Goal: Information Seeking & Learning: Learn about a topic

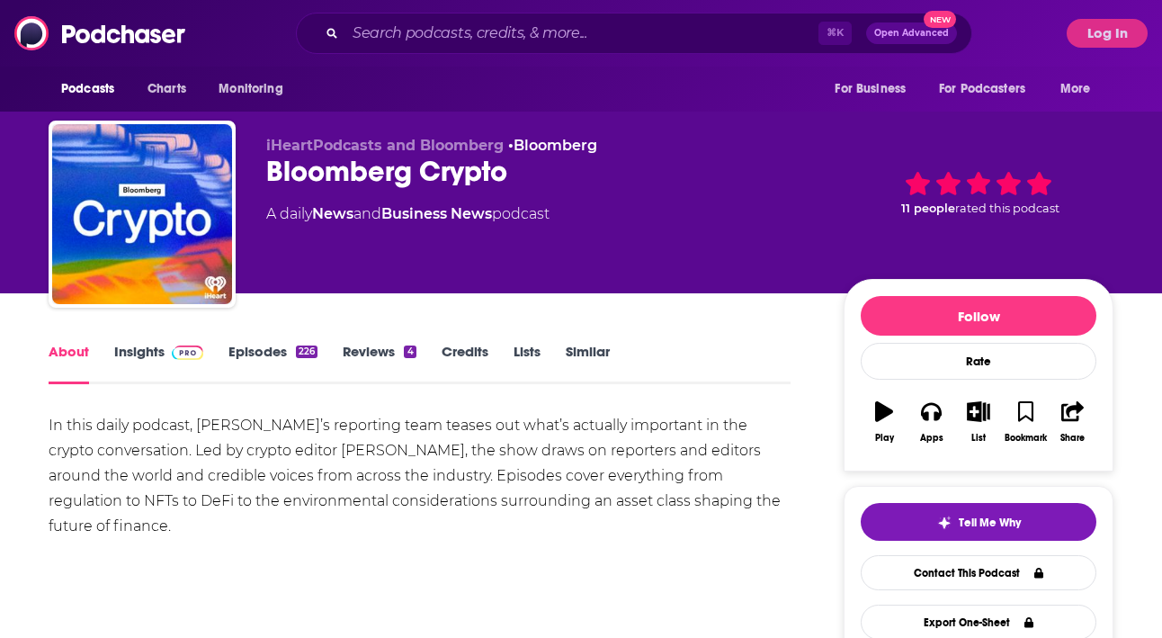
click at [167, 357] on span at bounding box center [184, 351] width 39 height 17
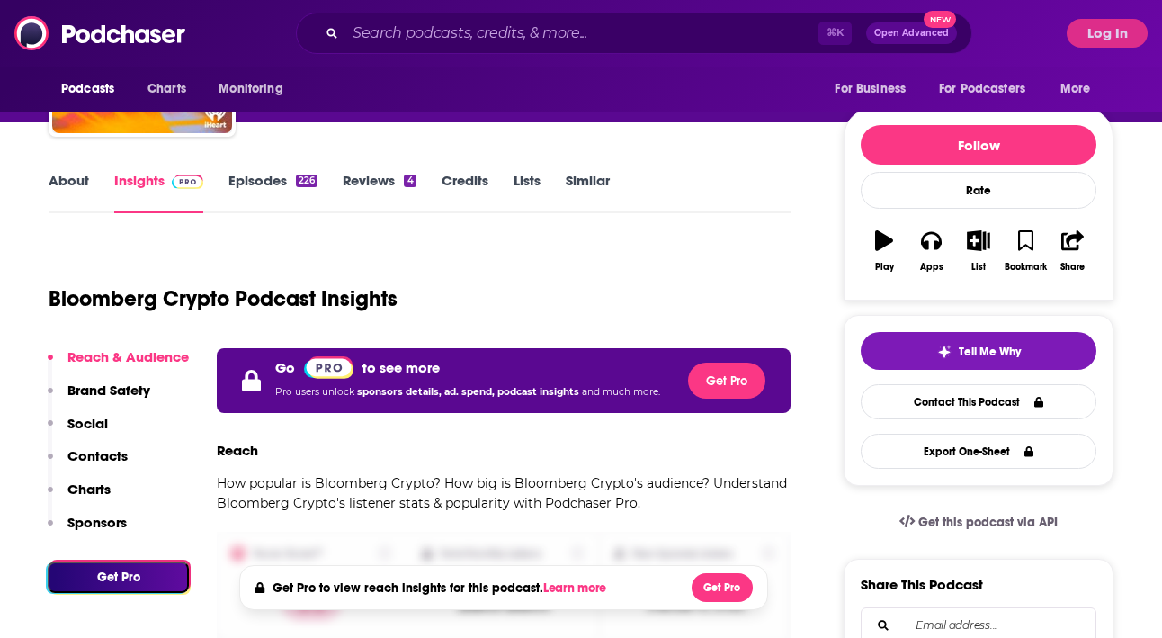
scroll to position [195, 0]
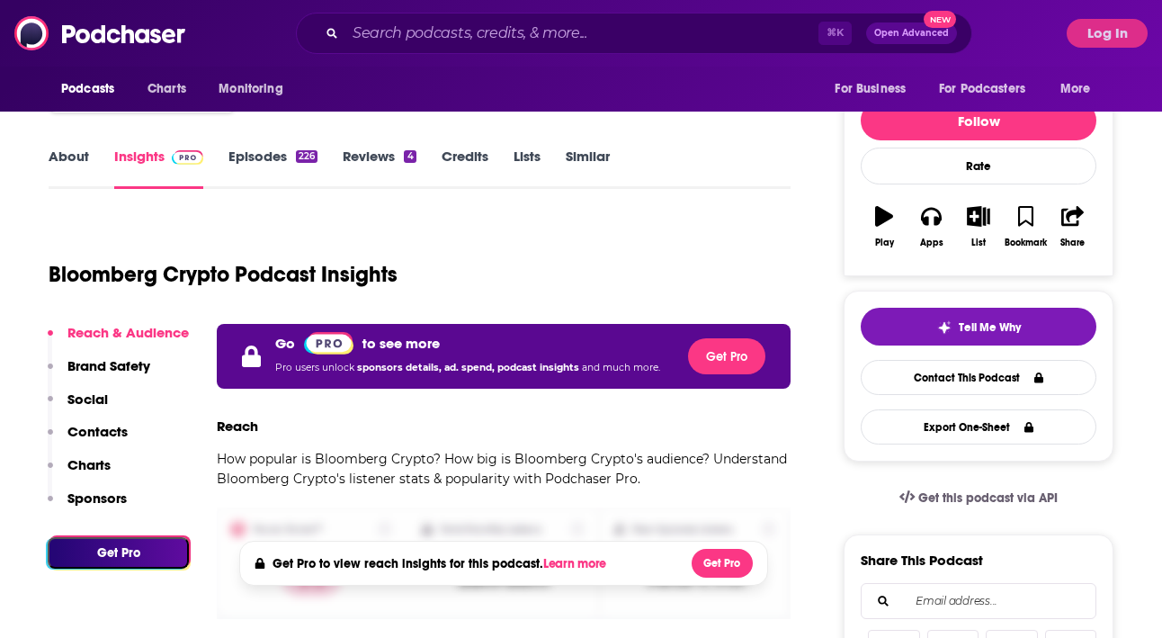
click at [261, 156] on link "Episodes 226" at bounding box center [272, 167] width 89 height 41
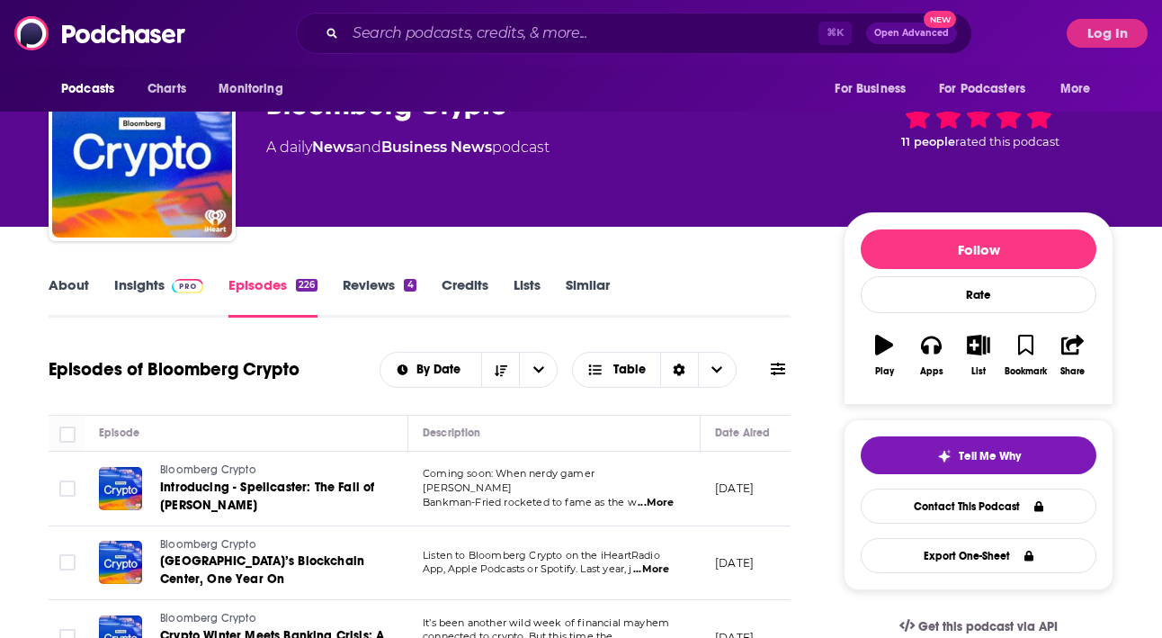
scroll to position [68, 0]
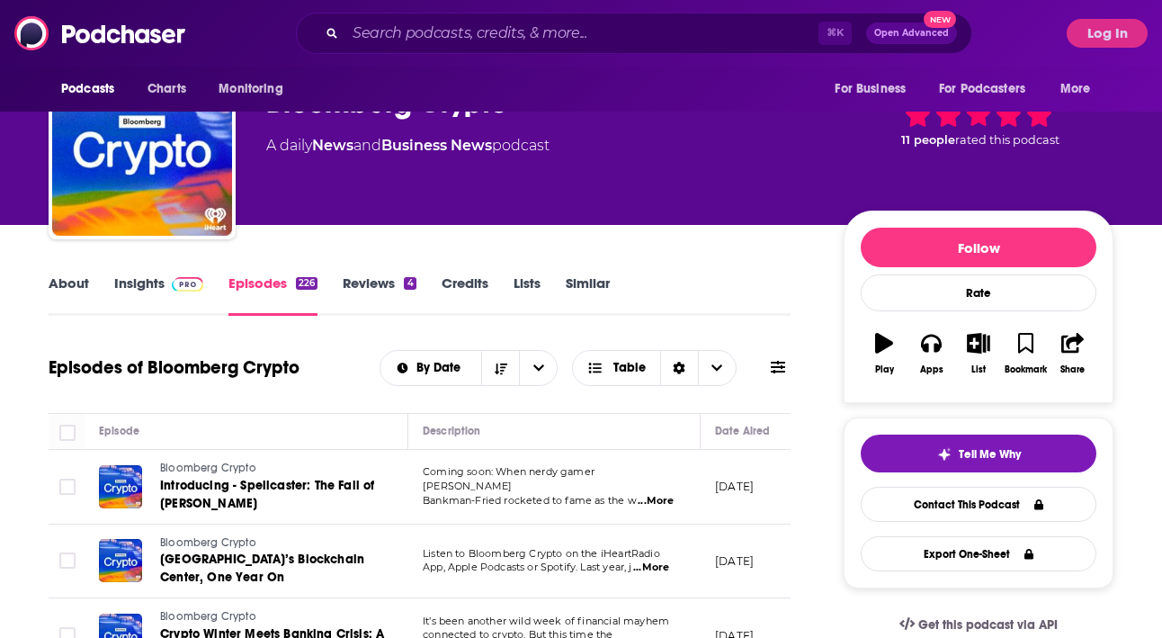
click at [655, 494] on span "...More" at bounding box center [656, 501] width 36 height 14
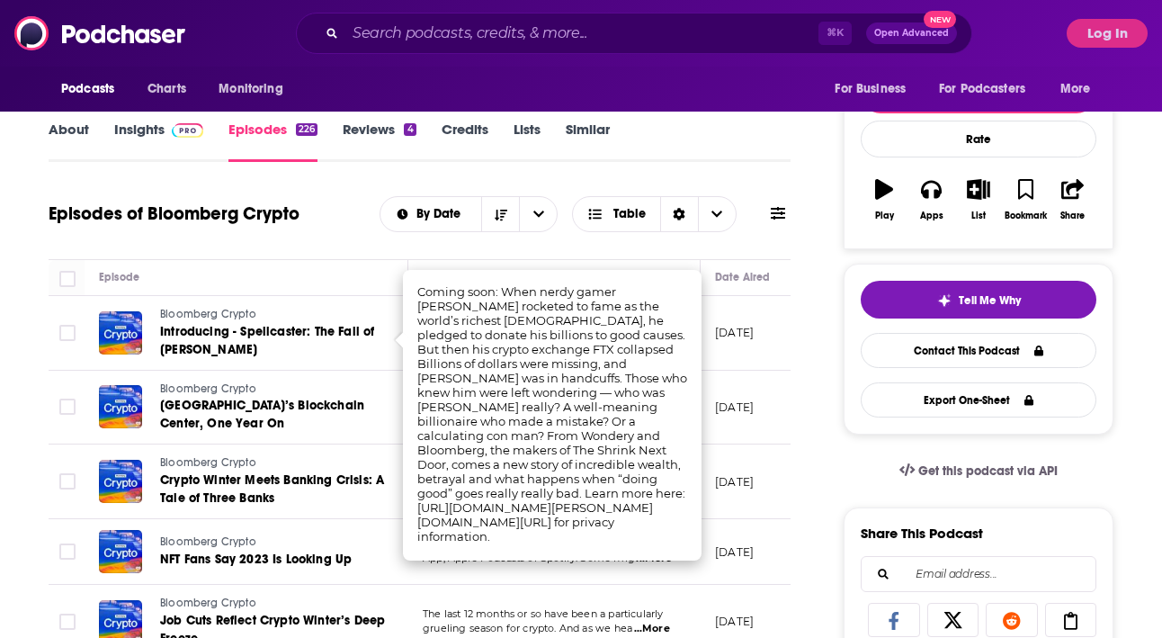
scroll to position [241, 0]
